Goal: Find specific page/section: Find specific page/section

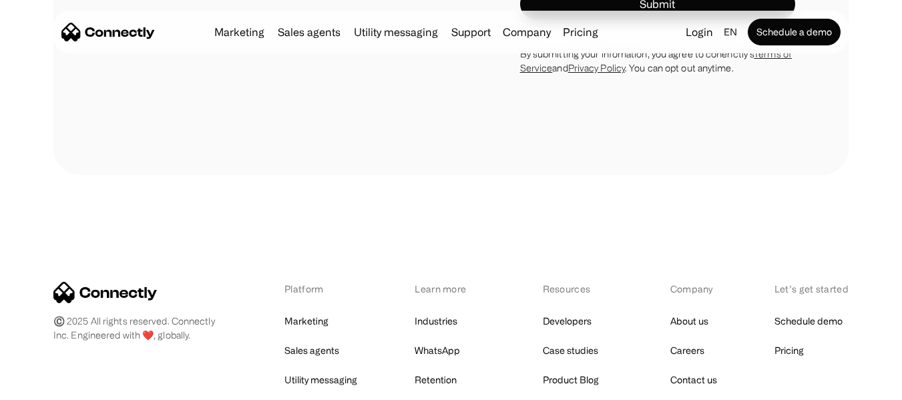
scroll to position [7585, 0]
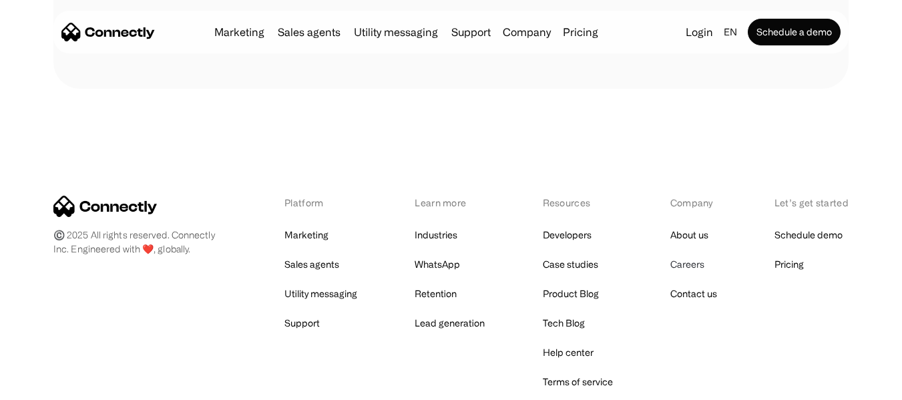
click at [690, 264] on link "Careers" at bounding box center [687, 264] width 34 height 19
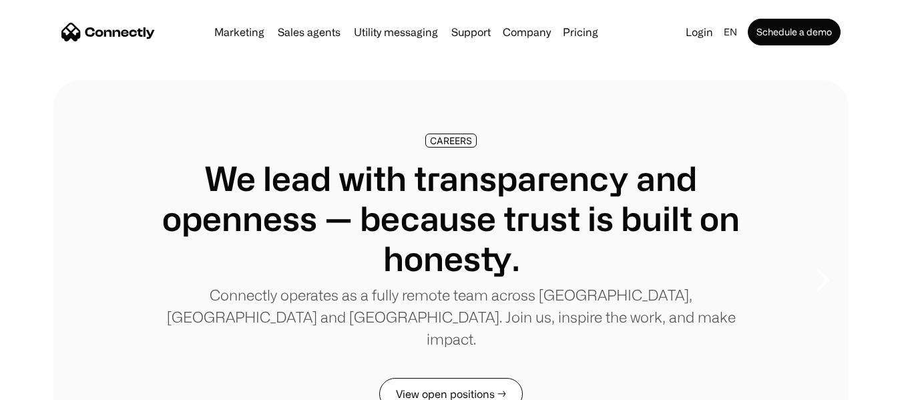
click at [463, 378] on link "View open positions →" at bounding box center [451, 394] width 144 height 32
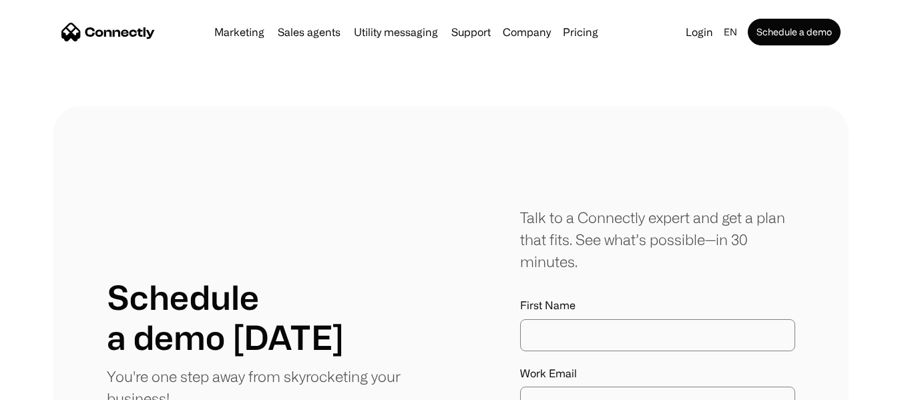
scroll to position [3712, 0]
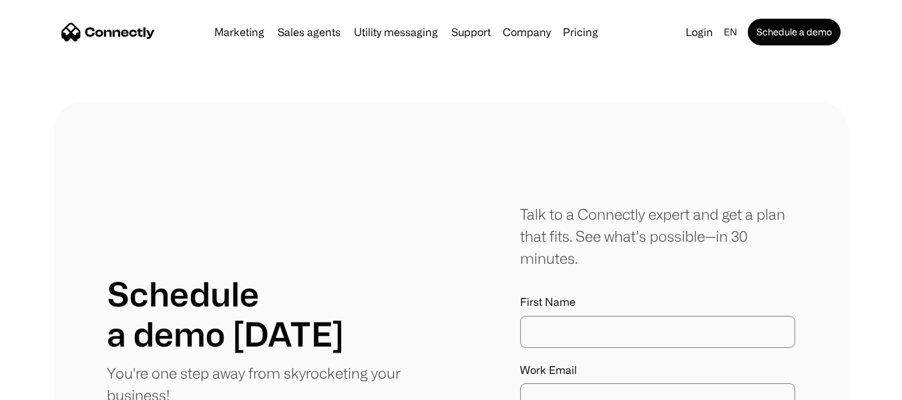
drag, startPoint x: 897, startPoint y: 242, endPoint x: 911, endPoint y: 248, distance: 15.0
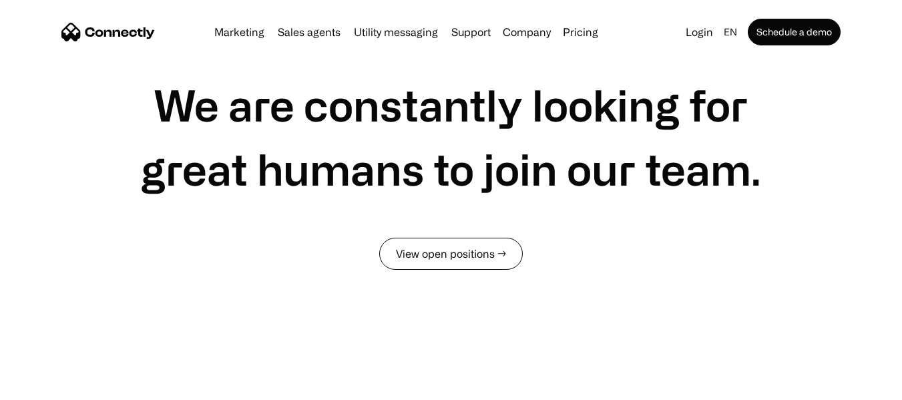
click at [445, 242] on link "View open positions →" at bounding box center [451, 254] width 144 height 32
